Goal: Task Accomplishment & Management: Use online tool/utility

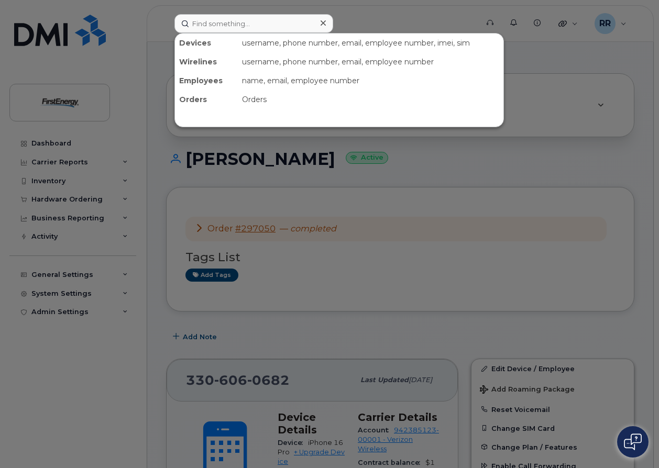
scroll to position [367, 0]
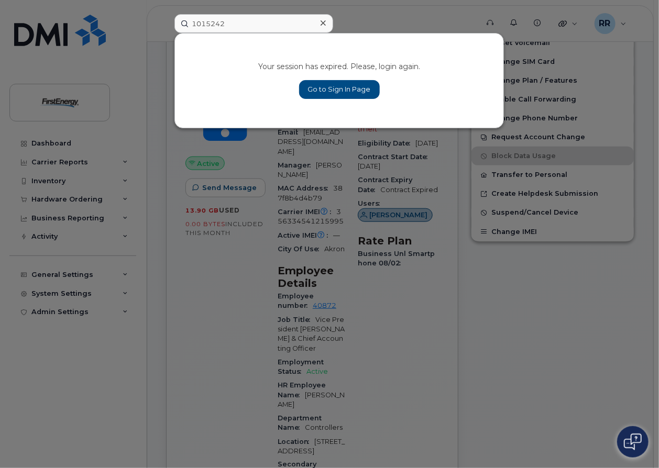
type input "1015242"
click at [360, 94] on link "Go to Sign In Page" at bounding box center [339, 89] width 81 height 19
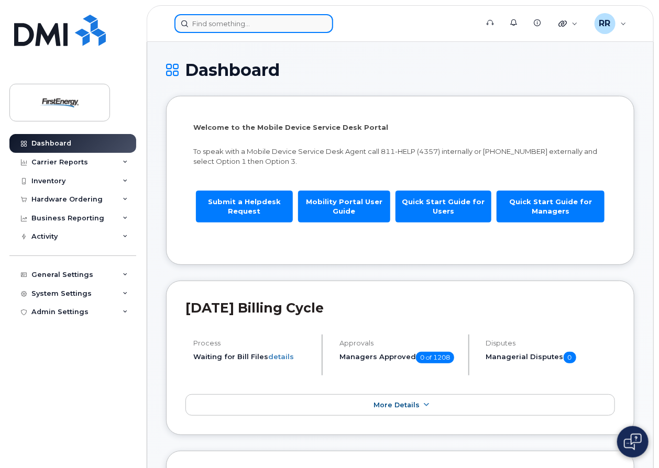
click at [230, 18] on input at bounding box center [253, 23] width 159 height 19
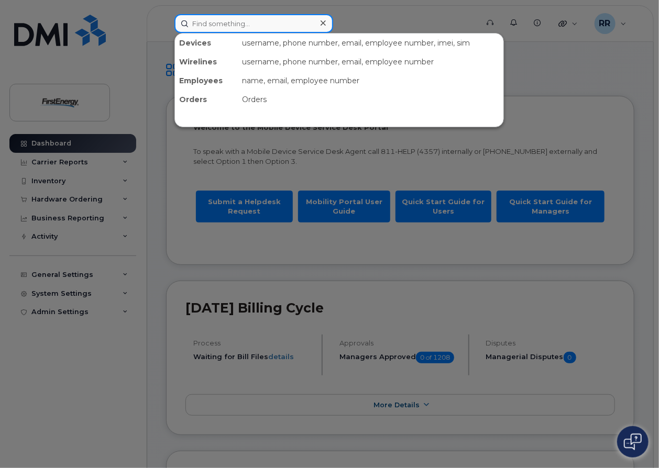
paste input "1015242"
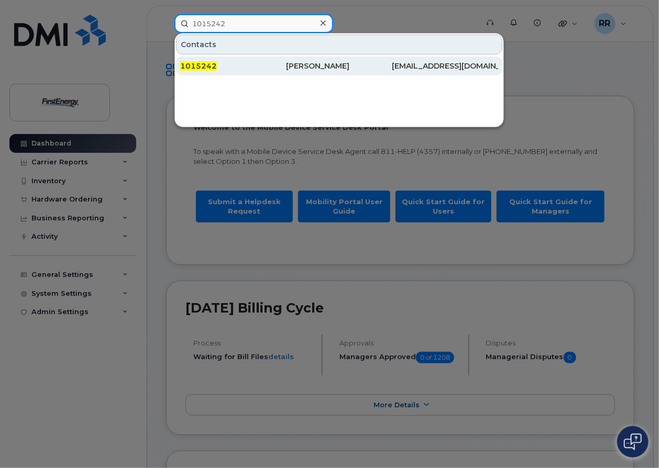
type input "1015242"
click at [234, 64] on div "1015242" at bounding box center [233, 66] width 106 height 10
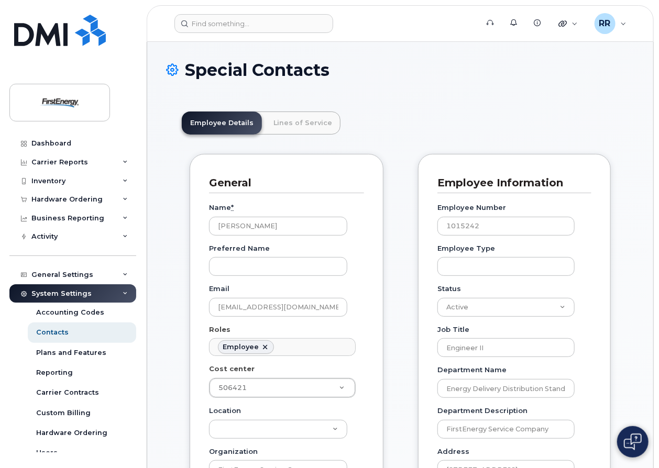
scroll to position [31, 0]
click at [319, 127] on link "Lines of Service" at bounding box center [302, 123] width 75 height 23
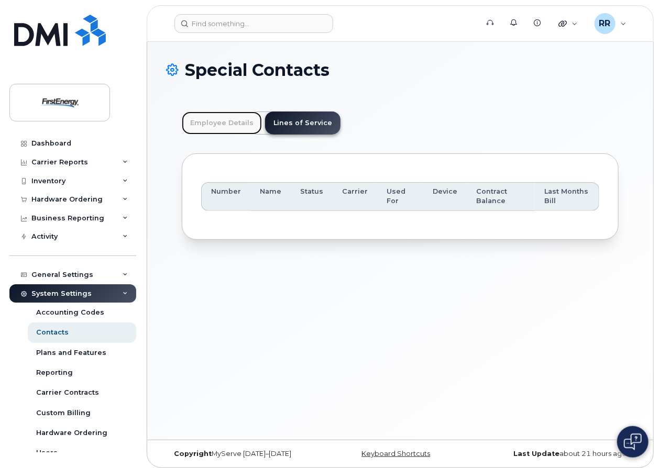
click at [225, 123] on link "Employee Details" at bounding box center [222, 123] width 80 height 23
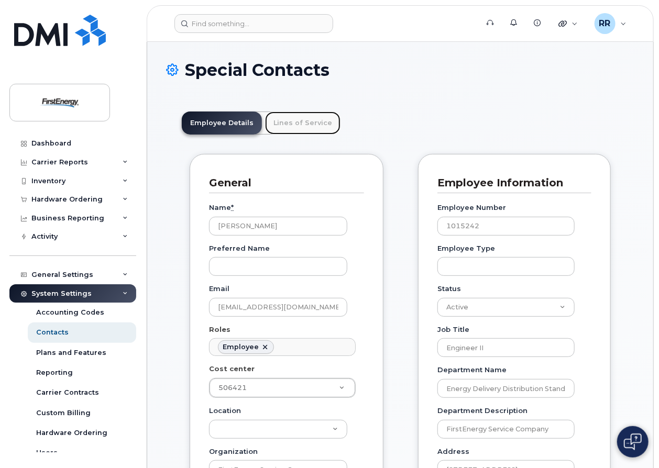
click at [282, 120] on link "Lines of Service" at bounding box center [302, 123] width 75 height 23
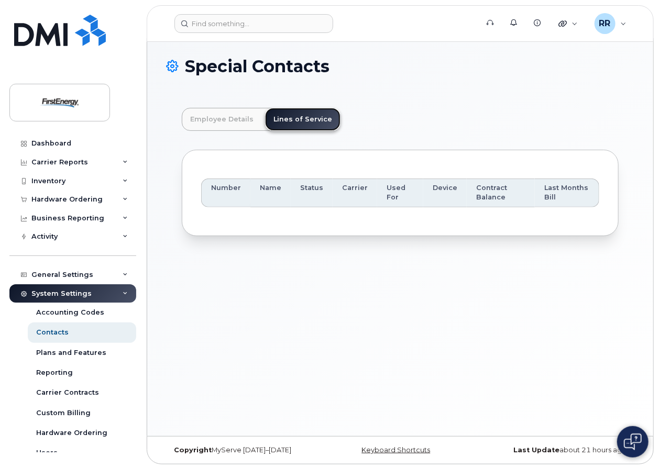
scroll to position [5, 0]
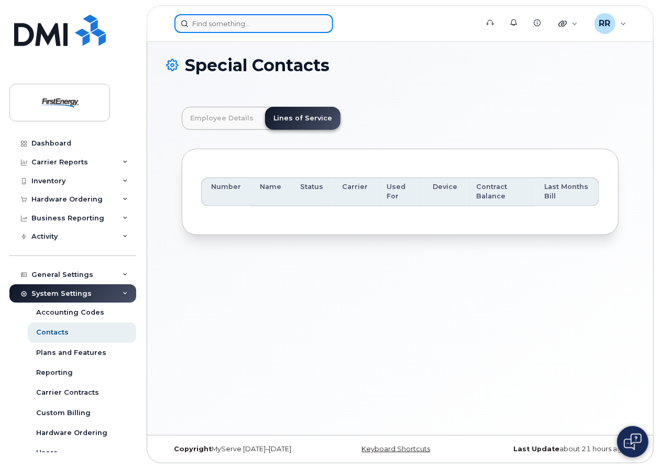
click at [296, 17] on input at bounding box center [253, 23] width 159 height 19
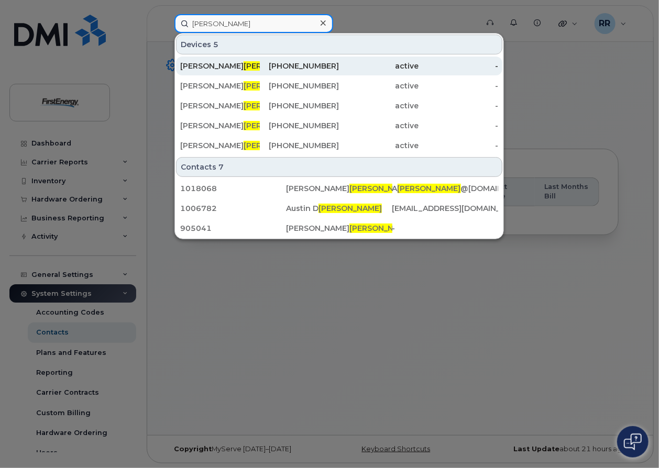
type input "[PERSON_NAME]"
click at [244, 65] on span "ROHRER" at bounding box center [275, 65] width 63 height 9
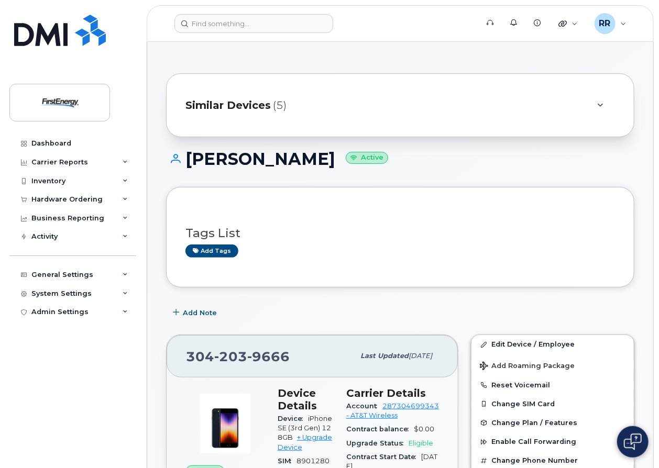
click at [424, 105] on div "Similar Devices (5)" at bounding box center [385, 105] width 400 height 25
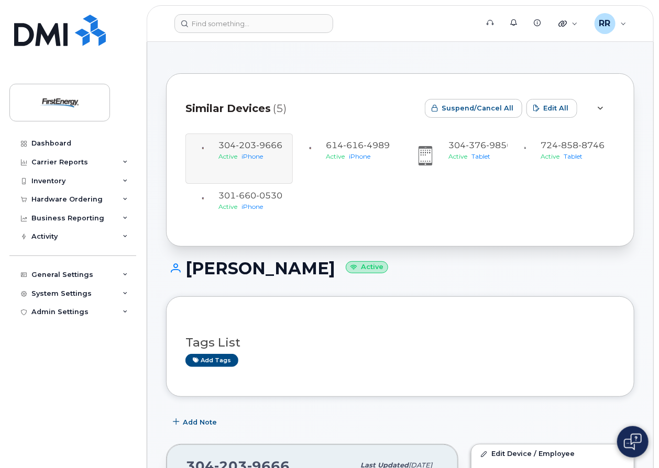
click at [337, 91] on div "Similar Devices (5) Suspend/Cancel All Edit All [PHONE_NUMBER] Active iPhone [P…" at bounding box center [400, 159] width 468 height 173
click at [626, 25] on div "RR [PERSON_NAME] Wireless Admin" at bounding box center [610, 23] width 47 height 21
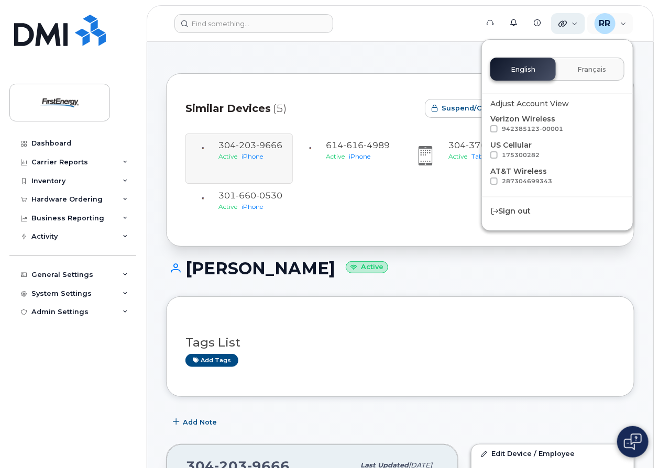
click at [576, 28] on div "Quicklinks" at bounding box center [568, 23] width 34 height 21
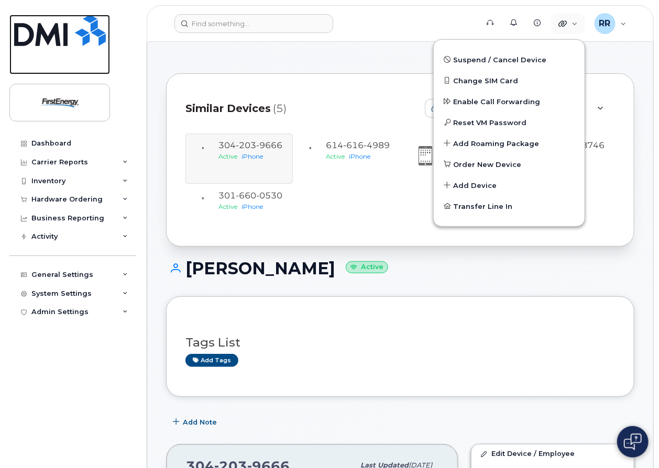
click at [57, 30] on img at bounding box center [60, 30] width 92 height 31
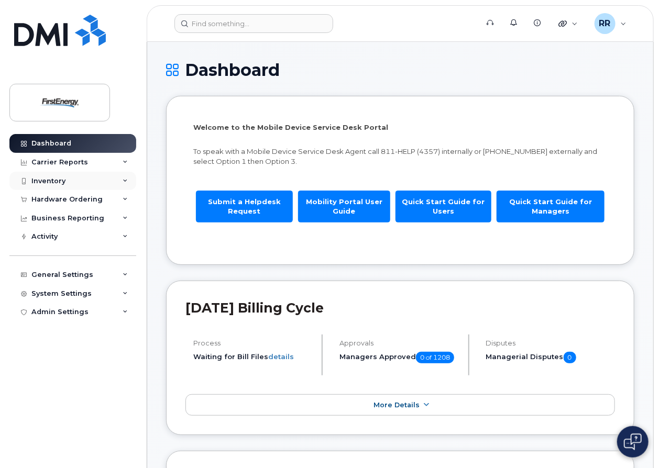
click at [65, 182] on div "Inventory" at bounding box center [72, 181] width 127 height 19
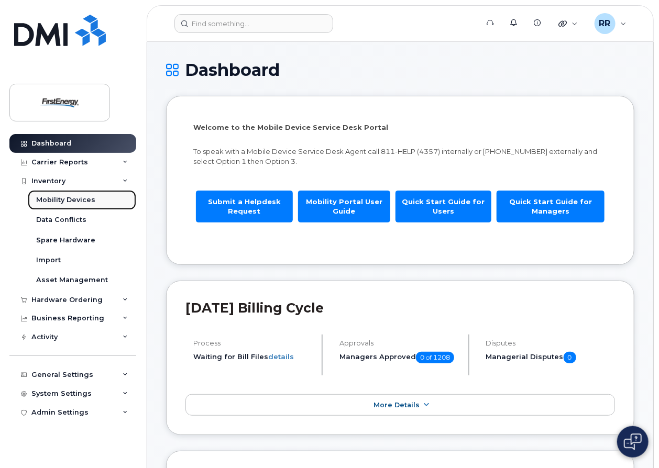
click at [70, 203] on div "Mobility Devices" at bounding box center [65, 199] width 59 height 9
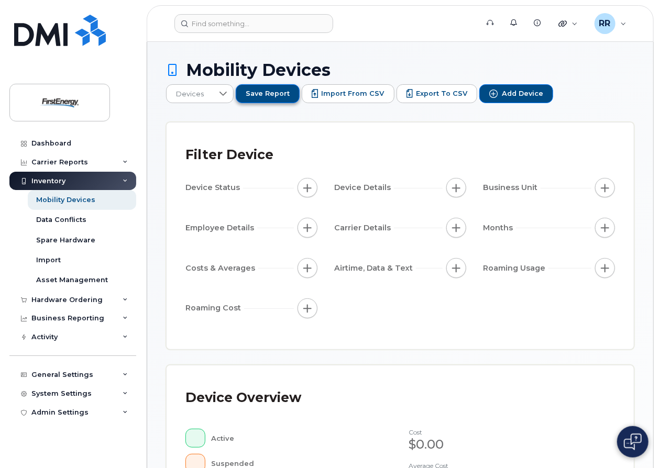
click at [273, 94] on span "Save Report" at bounding box center [268, 93] width 44 height 9
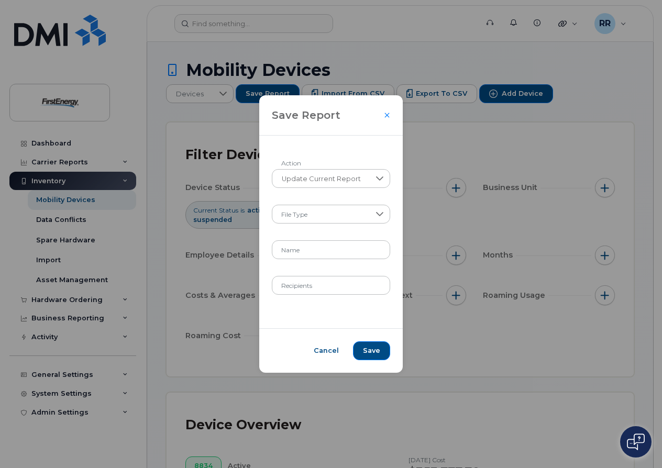
click at [507, 125] on div "Save Report Update Current Report Action File Type Name Recipients Cancel Save" at bounding box center [331, 234] width 662 height 468
click at [385, 115] on icon "Close" at bounding box center [387, 115] width 5 height 5
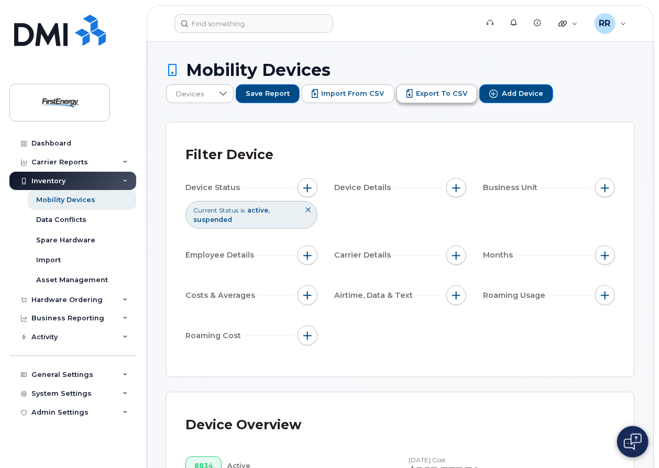
click at [429, 93] on span "Export to CSV" at bounding box center [441, 93] width 51 height 9
click at [607, 187] on span "button" at bounding box center [605, 188] width 8 height 8
click at [532, 219] on input "Manager" at bounding box center [530, 219] width 8 height 8
checkbox input "true"
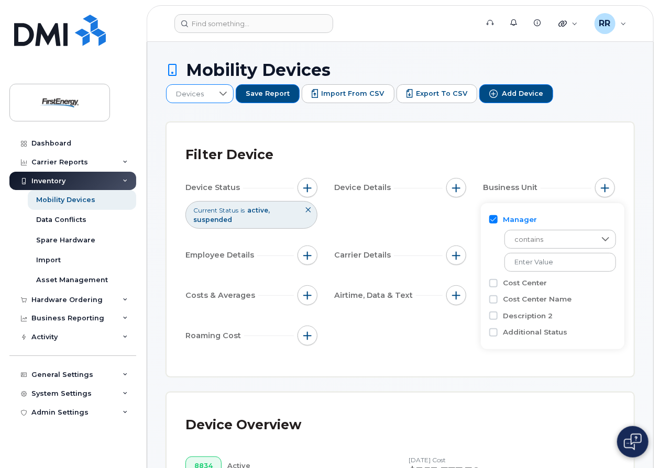
click at [222, 94] on icon at bounding box center [222, 94] width 7 height 4
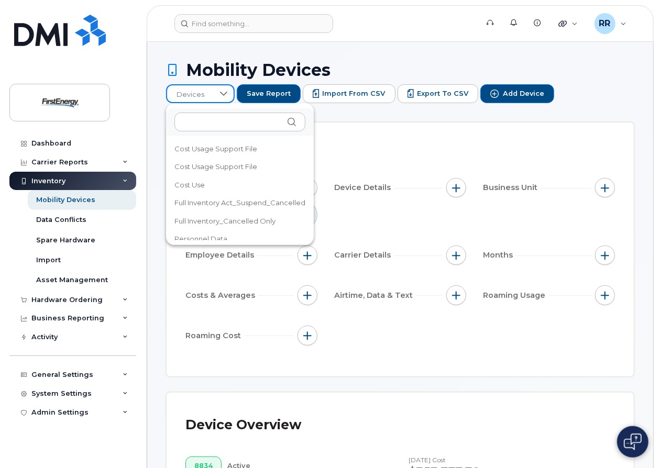
click at [222, 94] on icon at bounding box center [223, 94] width 8 height 8
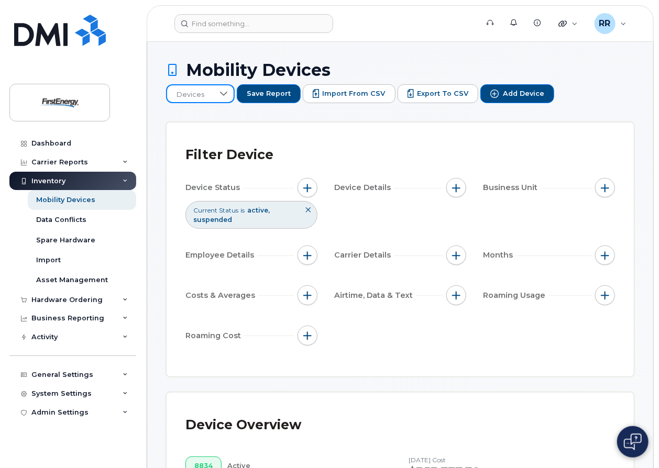
click at [222, 93] on icon at bounding box center [223, 94] width 8 height 8
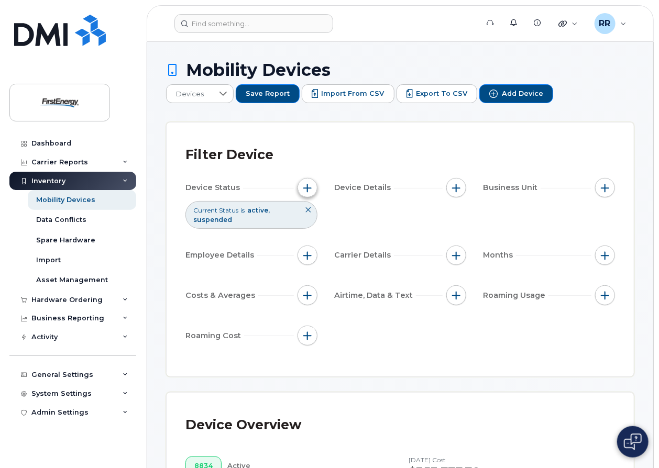
click at [309, 190] on span "button" at bounding box center [307, 188] width 8 height 8
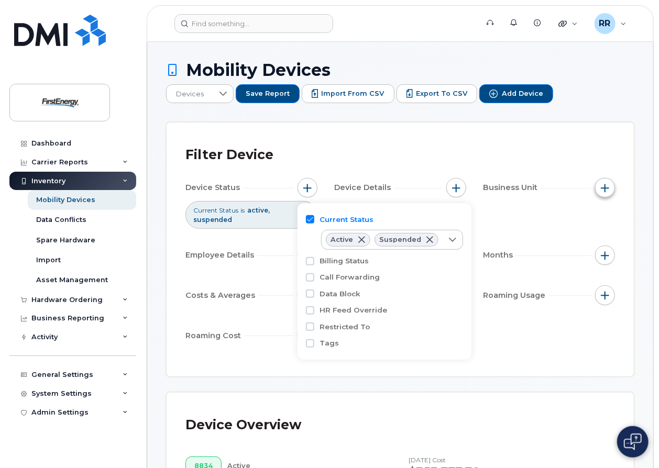
click at [614, 189] on button "button" at bounding box center [605, 188] width 20 height 20
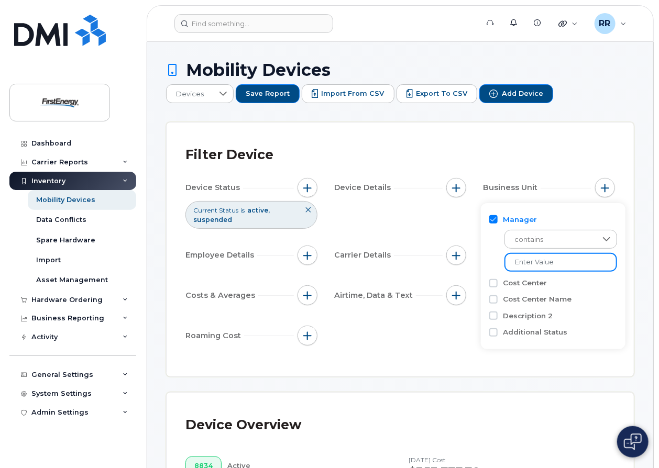
click at [545, 263] on input "text" at bounding box center [560, 262] width 113 height 19
type input "[PERSON_NAME]"
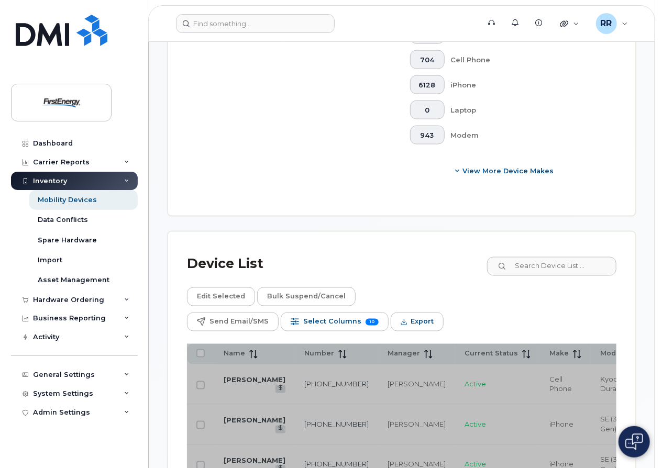
scroll to position [733, 0]
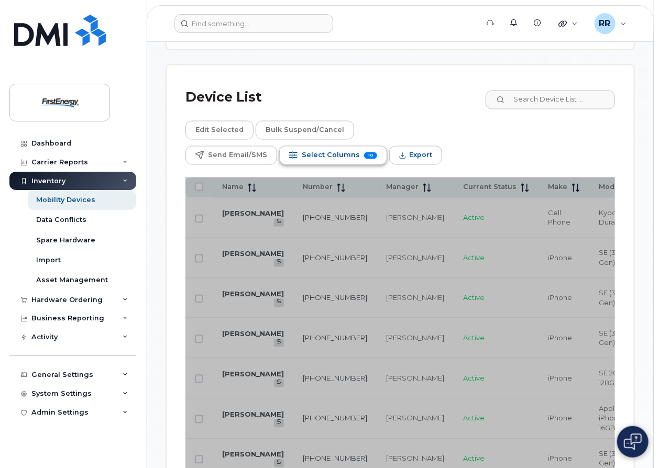
click at [360, 148] on span "Select Columns" at bounding box center [331, 156] width 58 height 16
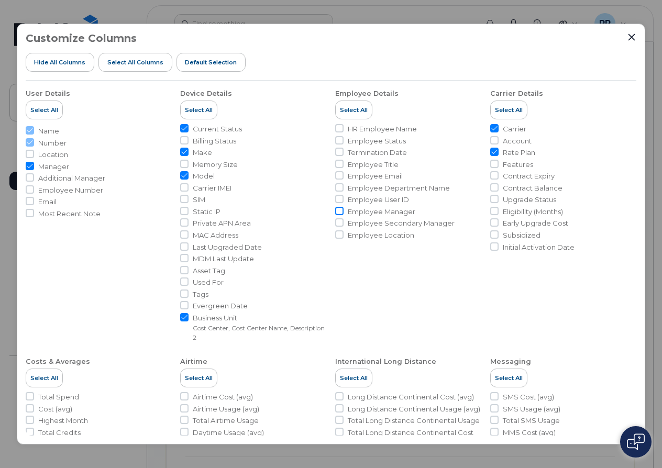
click at [339, 211] on input "Employee Manager" at bounding box center [339, 211] width 8 height 8
checkbox input "true"
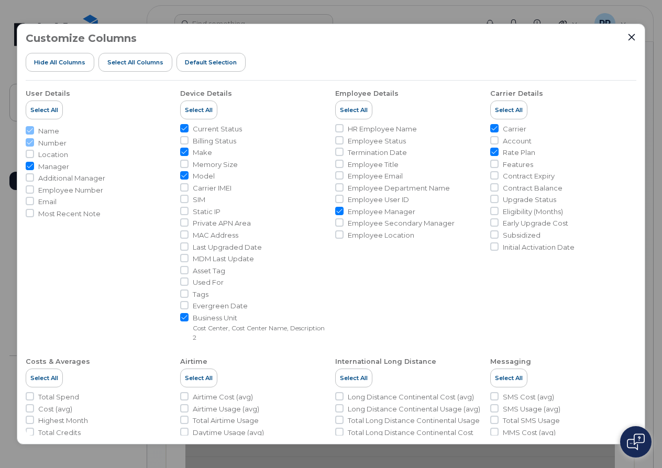
click at [337, 168] on div at bounding box center [339, 164] width 8 height 8
click at [337, 164] on input "Employee Title" at bounding box center [339, 164] width 8 height 8
checkbox input "true"
click at [338, 176] on input "Employee Email" at bounding box center [339, 175] width 8 height 8
checkbox input "true"
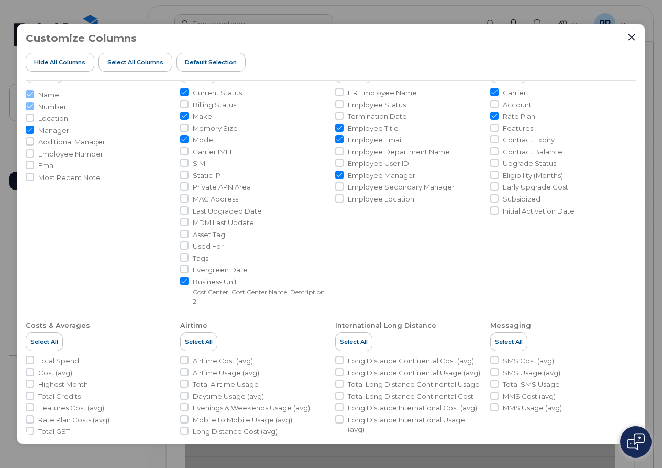
scroll to position [52, 0]
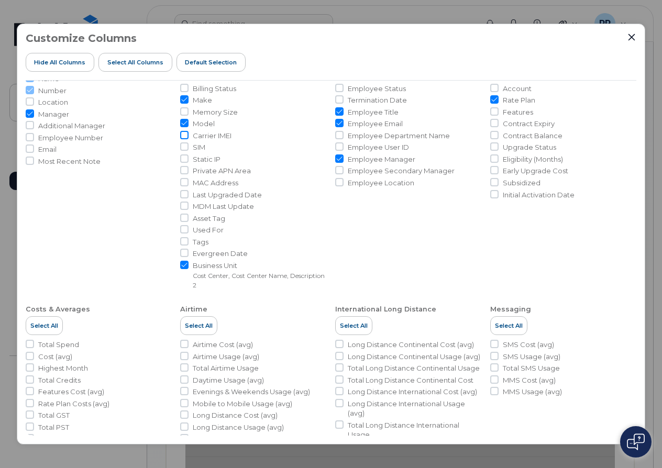
click at [180, 132] on input "Carrier IMEI" at bounding box center [184, 135] width 8 height 8
checkbox input "true"
click at [183, 145] on input "SIM" at bounding box center [184, 146] width 8 height 8
checkbox input "true"
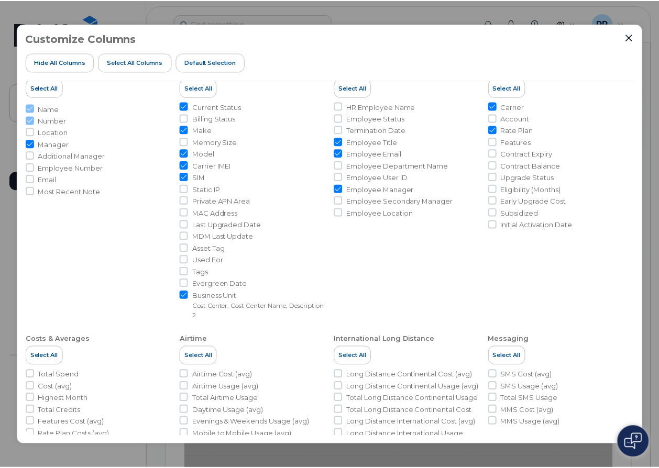
scroll to position [0, 0]
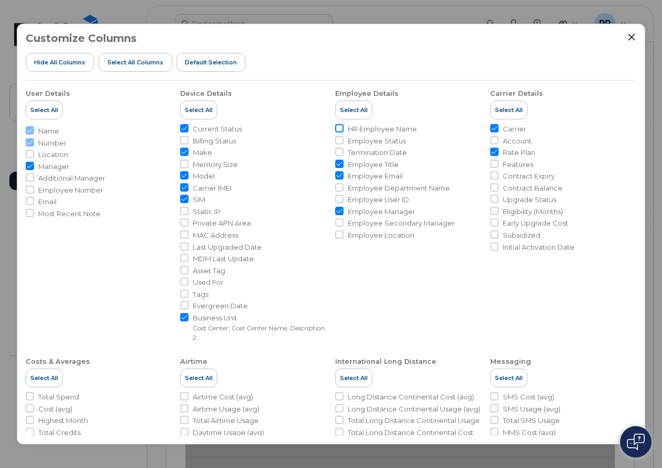
click at [337, 127] on input "HR Employee Name" at bounding box center [339, 128] width 8 height 8
checkbox input "true"
click at [337, 140] on input "Employee Status" at bounding box center [339, 140] width 8 height 8
checkbox input "true"
click at [337, 189] on input "Employee Department Name" at bounding box center [339, 187] width 8 height 8
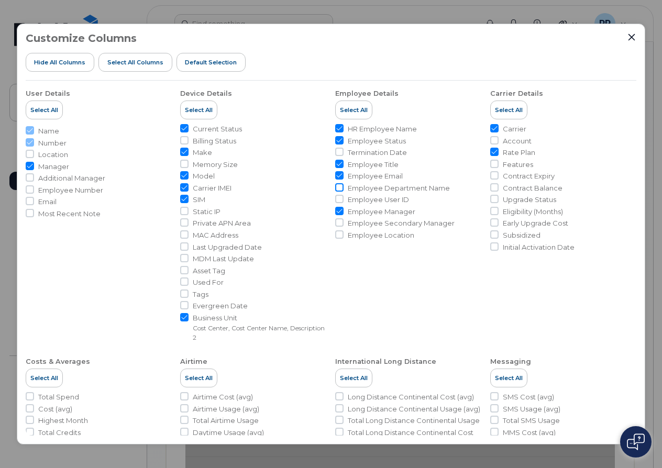
checkbox input "true"
click at [337, 200] on input "Employee User ID" at bounding box center [339, 199] width 8 height 8
checkbox input "true"
click at [340, 223] on input "Employee Secondary Manager" at bounding box center [339, 222] width 8 height 8
checkbox input "true"
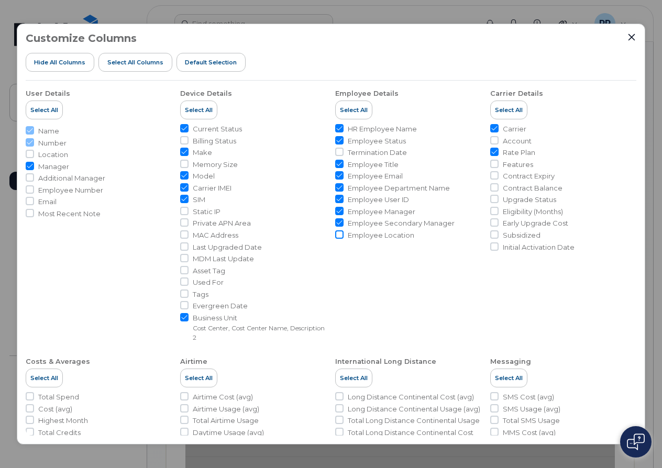
click at [340, 233] on input "Employee Location" at bounding box center [339, 234] width 8 height 8
checkbox input "true"
click at [189, 238] on li "MAC Address" at bounding box center [253, 235] width 147 height 10
click at [185, 237] on input "MAC Address" at bounding box center [184, 234] width 8 height 8
checkbox input "true"
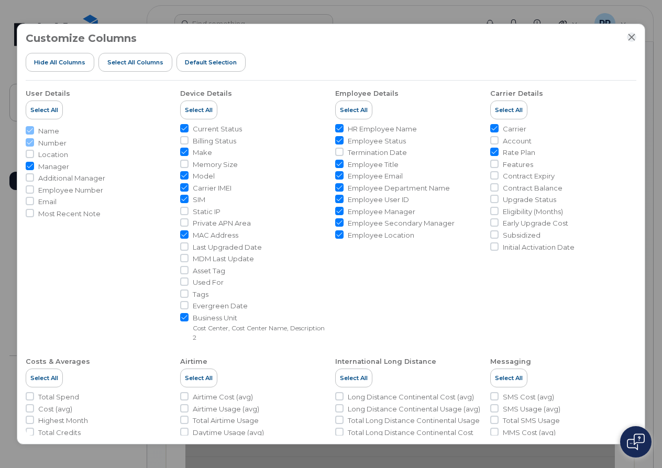
click at [633, 38] on icon "Close" at bounding box center [631, 37] width 7 height 7
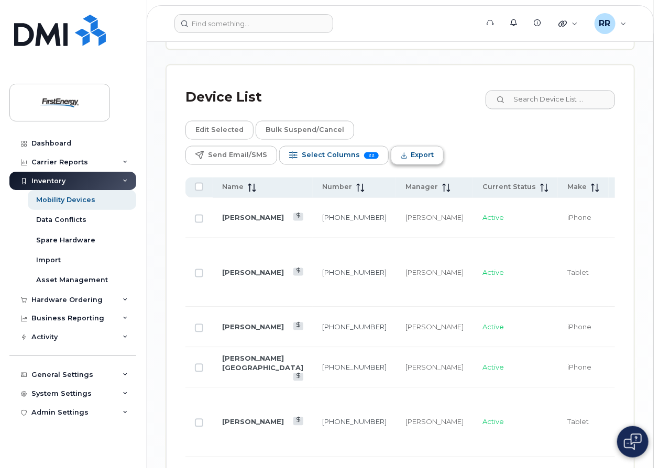
click at [434, 148] on span "Export" at bounding box center [422, 156] width 23 height 16
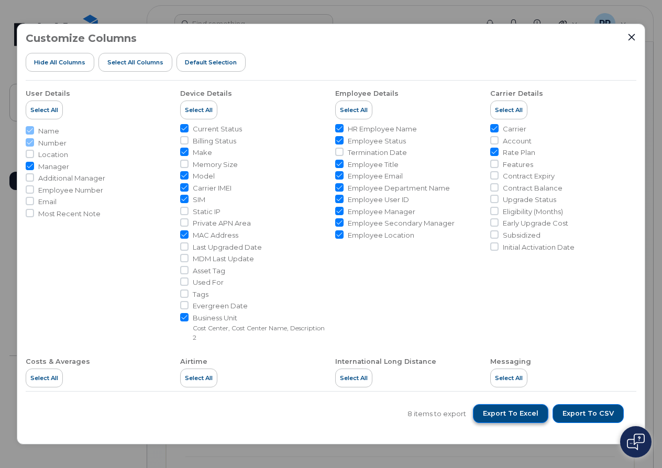
click at [529, 415] on span "Export to Excel" at bounding box center [511, 413] width 56 height 9
click at [388, 61] on div "Customize Columns Hide All Columns Select all Columns Default Selection" at bounding box center [331, 56] width 611 height 48
click at [633, 39] on icon "Close" at bounding box center [631, 37] width 7 height 7
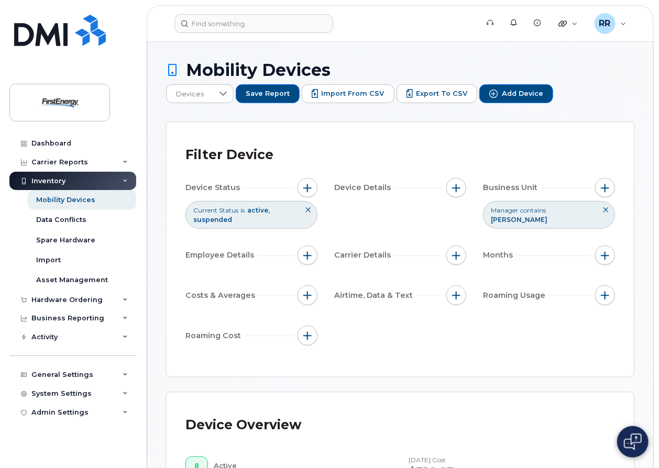
click at [609, 211] on icon at bounding box center [605, 210] width 6 height 6
click at [304, 256] on span "button" at bounding box center [307, 255] width 8 height 8
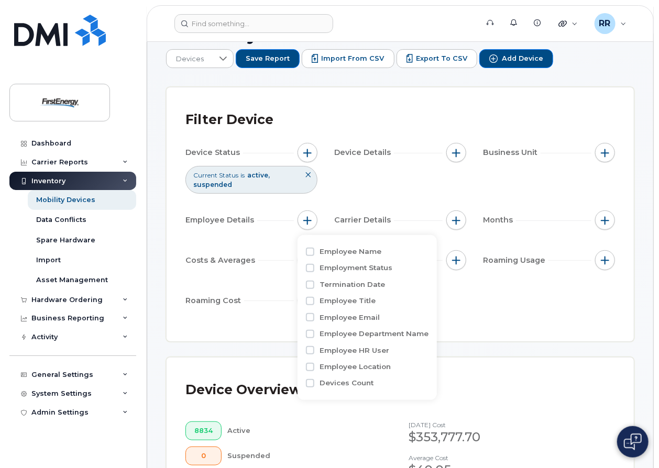
scroll to position [52, 0]
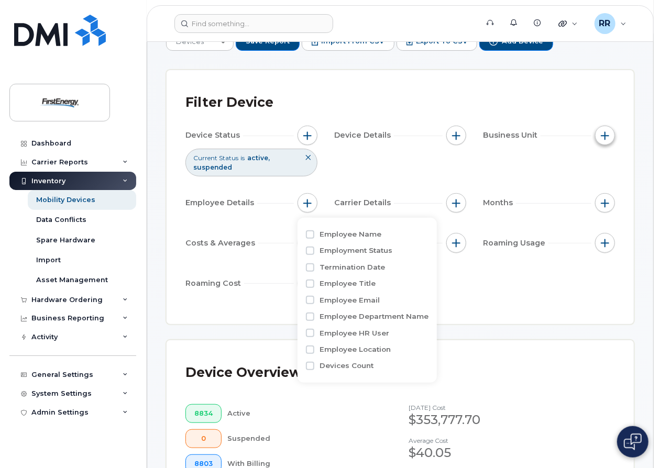
click at [601, 138] on span "button" at bounding box center [605, 135] width 8 height 8
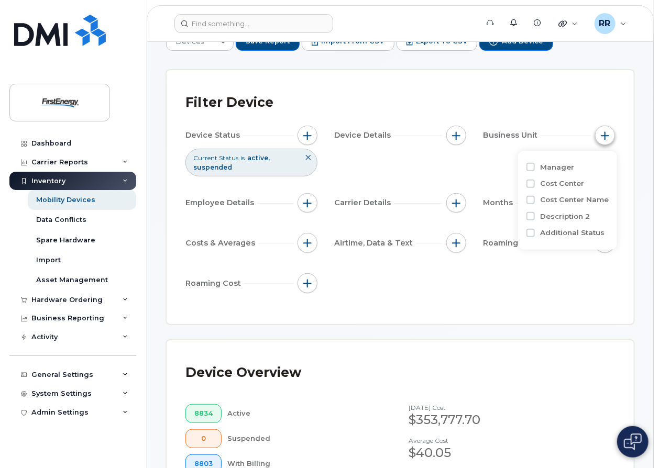
click at [601, 138] on span "button" at bounding box center [605, 135] width 8 height 8
click at [305, 202] on span "button" at bounding box center [307, 203] width 8 height 8
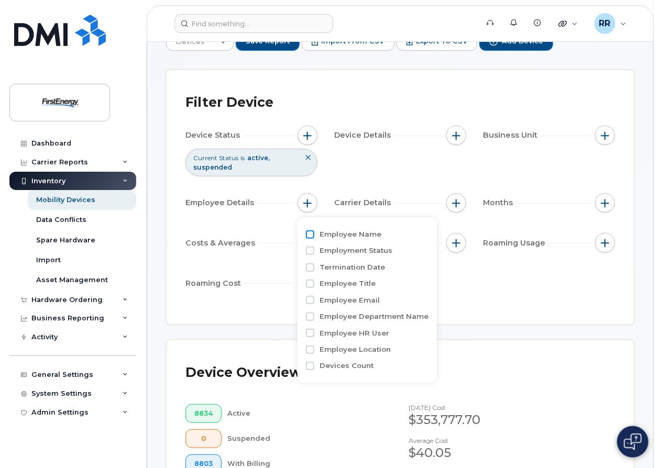
click at [313, 236] on input "Employee Name" at bounding box center [310, 234] width 8 height 8
checkbox input "true"
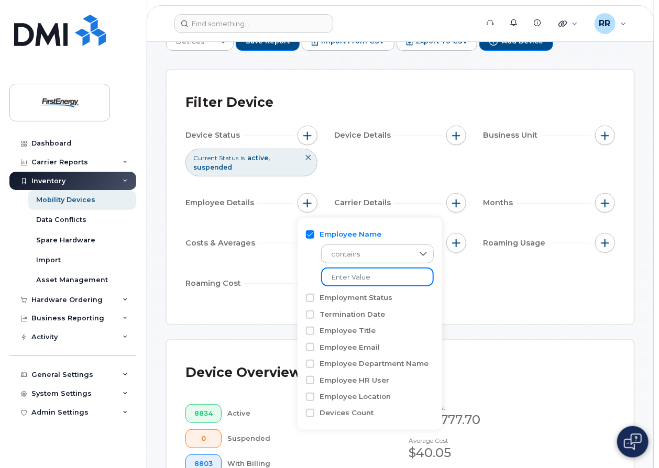
click at [361, 281] on input at bounding box center [377, 277] width 113 height 19
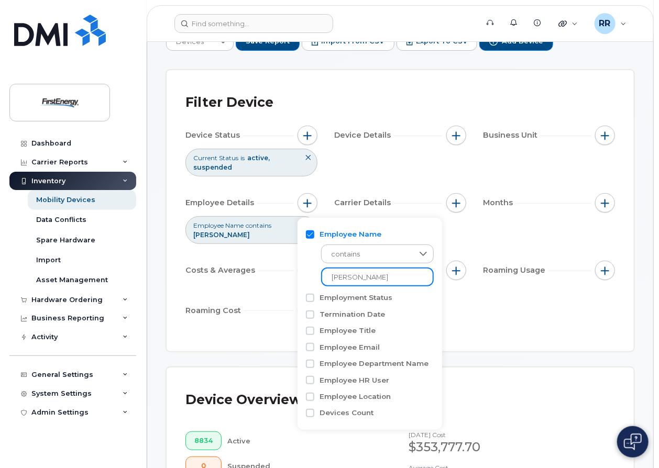
type input "[PERSON_NAME]"
click at [533, 83] on div "Filter Device Device Status Current Status is active suspended Device Details B…" at bounding box center [400, 210] width 467 height 281
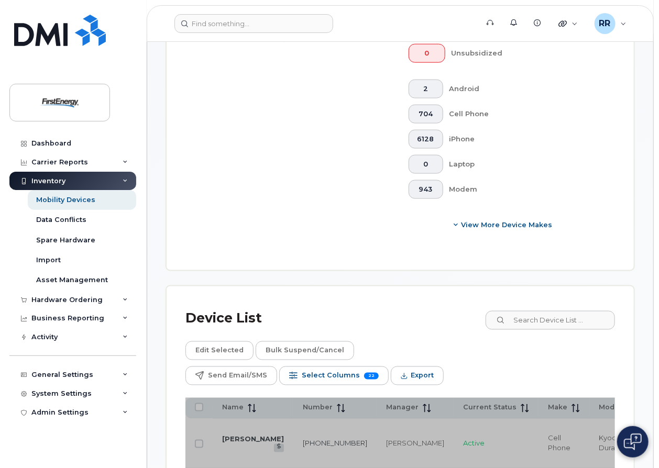
scroll to position [681, 0]
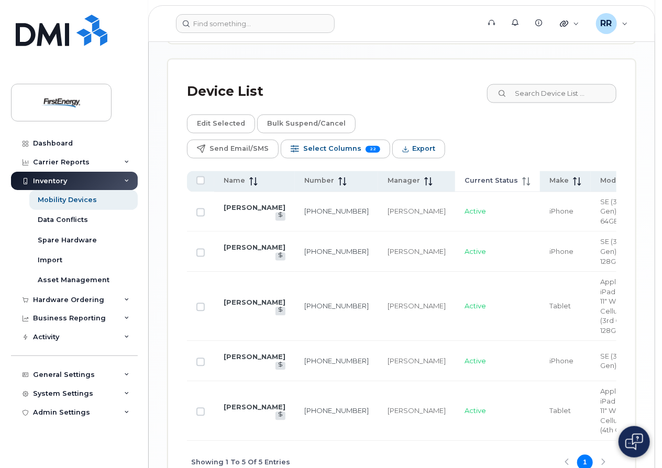
scroll to position [803, 0]
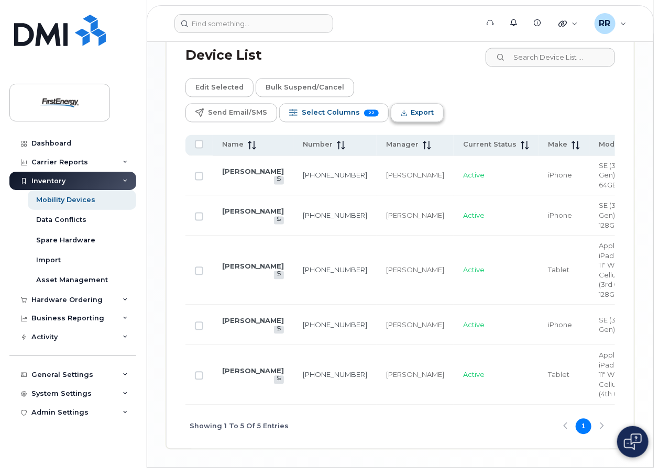
click at [434, 105] on span "Export" at bounding box center [422, 113] width 23 height 16
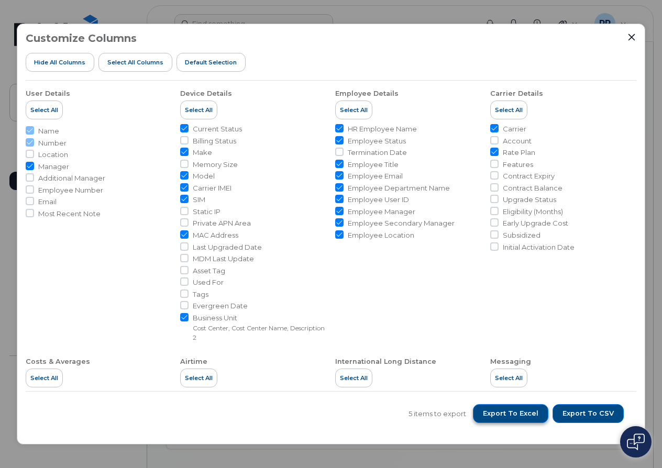
click at [511, 411] on span "Export to Excel" at bounding box center [511, 413] width 56 height 9
click at [510, 415] on span "Export to Excel" at bounding box center [511, 413] width 56 height 9
click at [317, 51] on div "Customize Columns Hide All Columns Select all Columns Default Selection" at bounding box center [331, 56] width 611 height 48
